Goal: Transaction & Acquisition: Purchase product/service

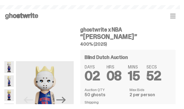
scroll to position [76, 0]
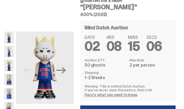
scroll to position [54, 0]
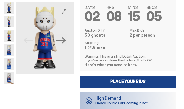
click at [65, 45] on button "Next" at bounding box center [61, 40] width 12 height 12
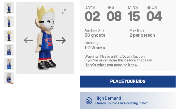
click at [65, 43] on icon "Next" at bounding box center [60, 40] width 9 height 9
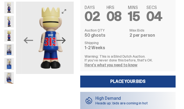
click at [65, 43] on icon "Next" at bounding box center [60, 40] width 9 height 9
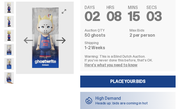
click at [65, 43] on icon "Next" at bounding box center [60, 40] width 9 height 9
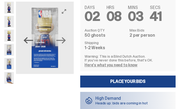
click at [28, 44] on icon "Previous" at bounding box center [28, 40] width 9 height 9
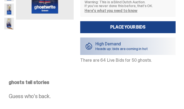
scroll to position [54, 0]
